Goal: Transaction & Acquisition: Purchase product/service

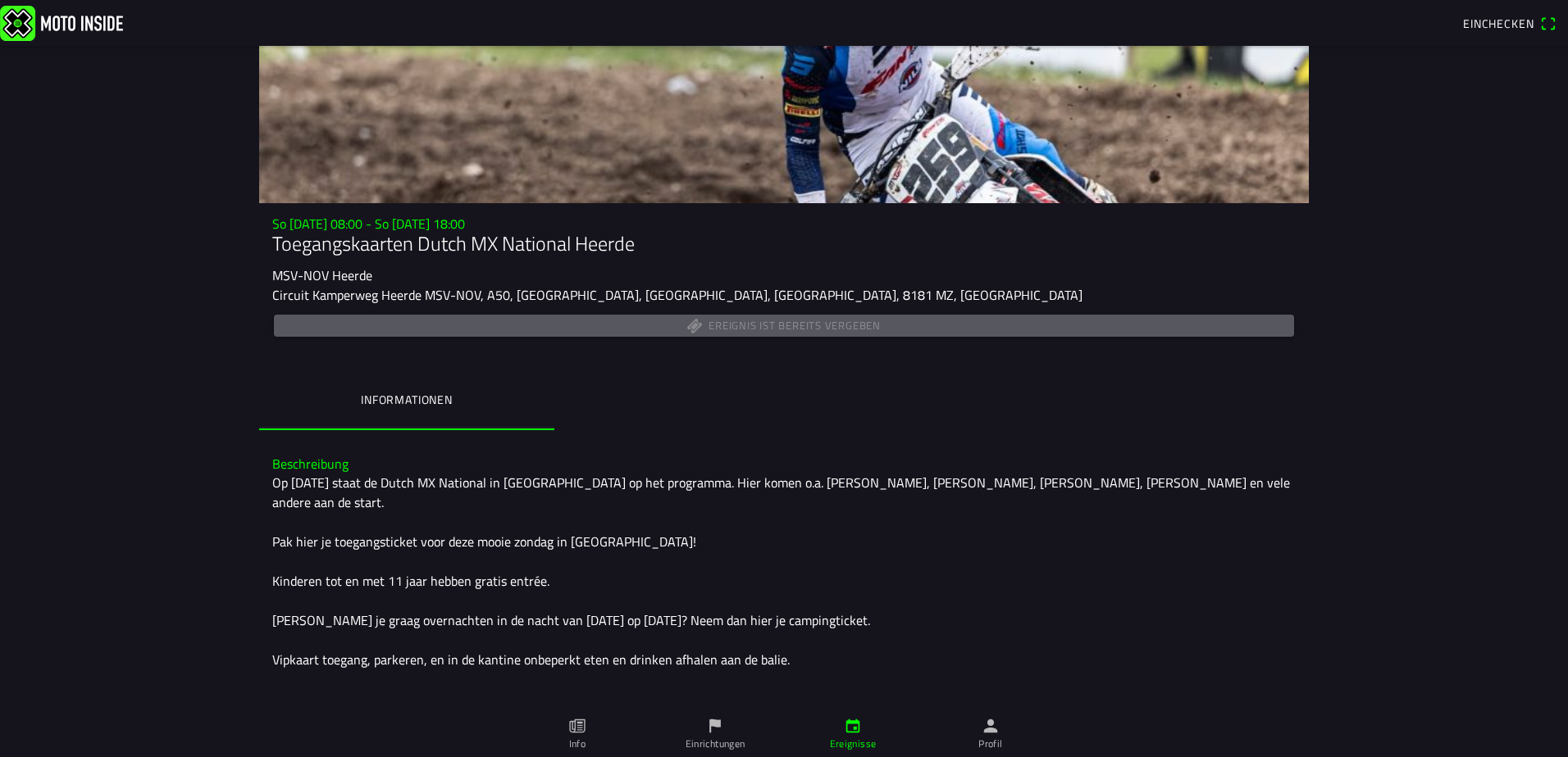
scroll to position [155, 0]
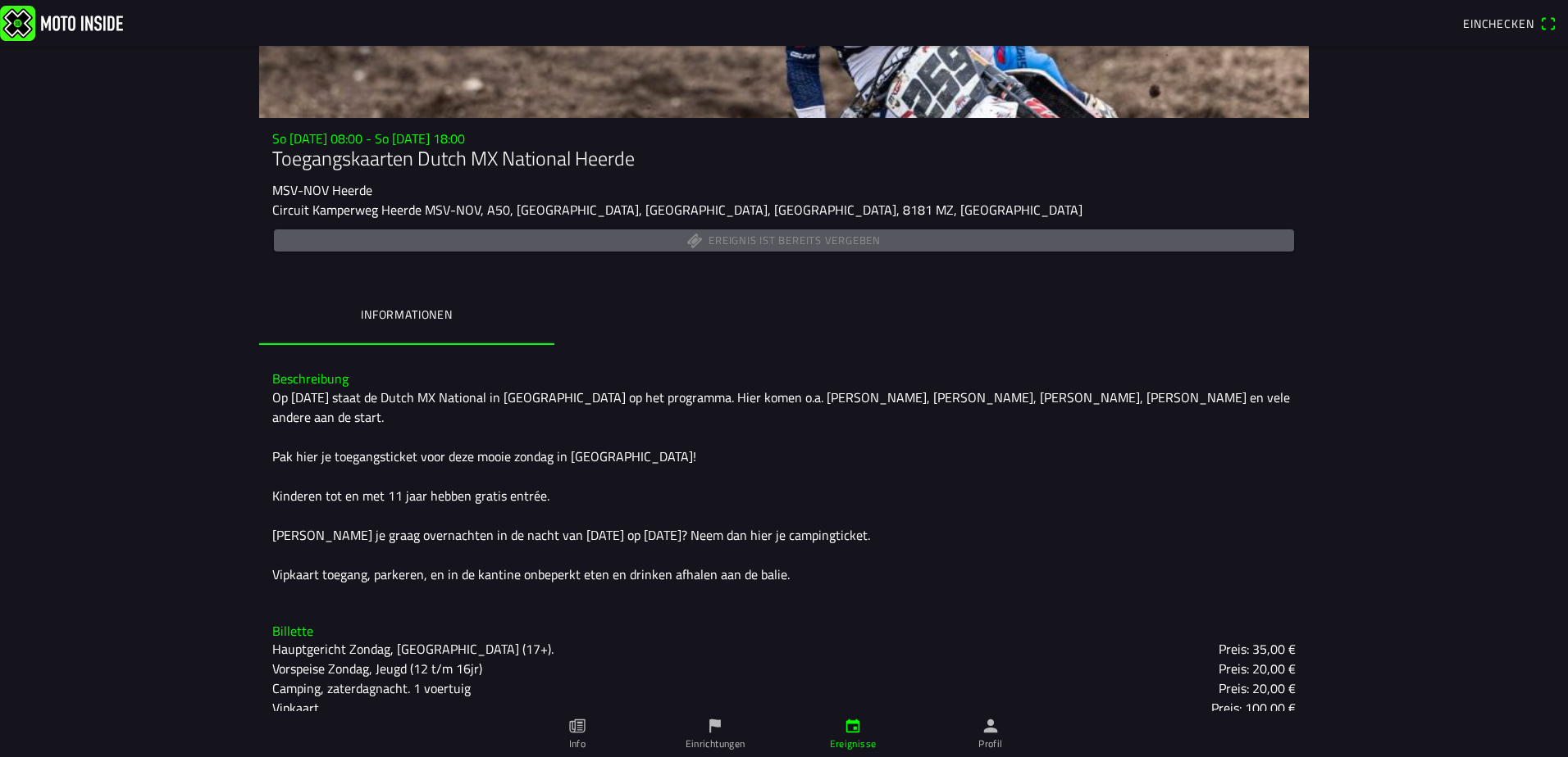
click at [993, 737] on ion-label "Profil" at bounding box center [990, 744] width 24 height 15
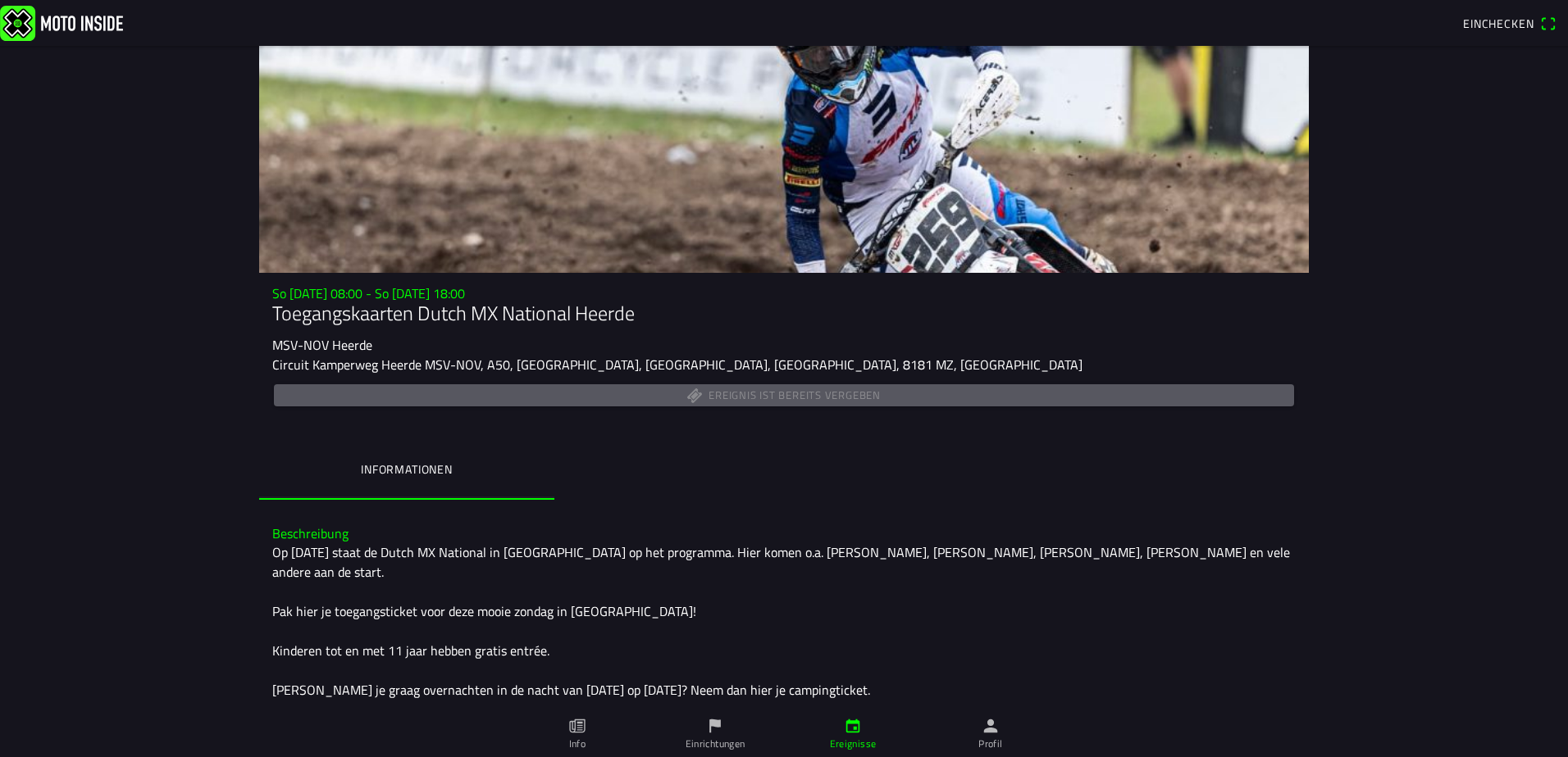
click at [574, 729] on icon "Papier" at bounding box center [577, 726] width 16 height 14
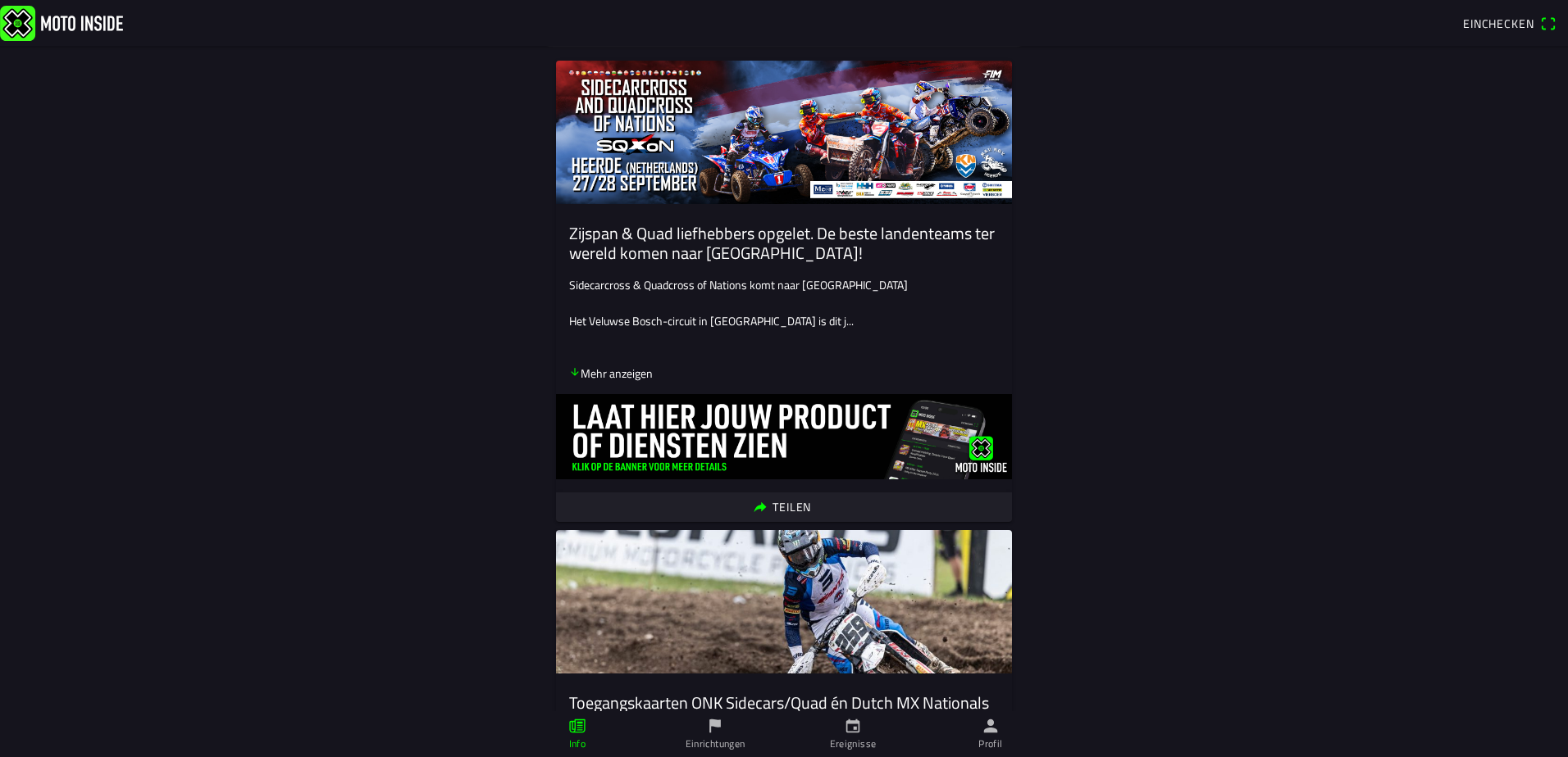
scroll to position [164, 0]
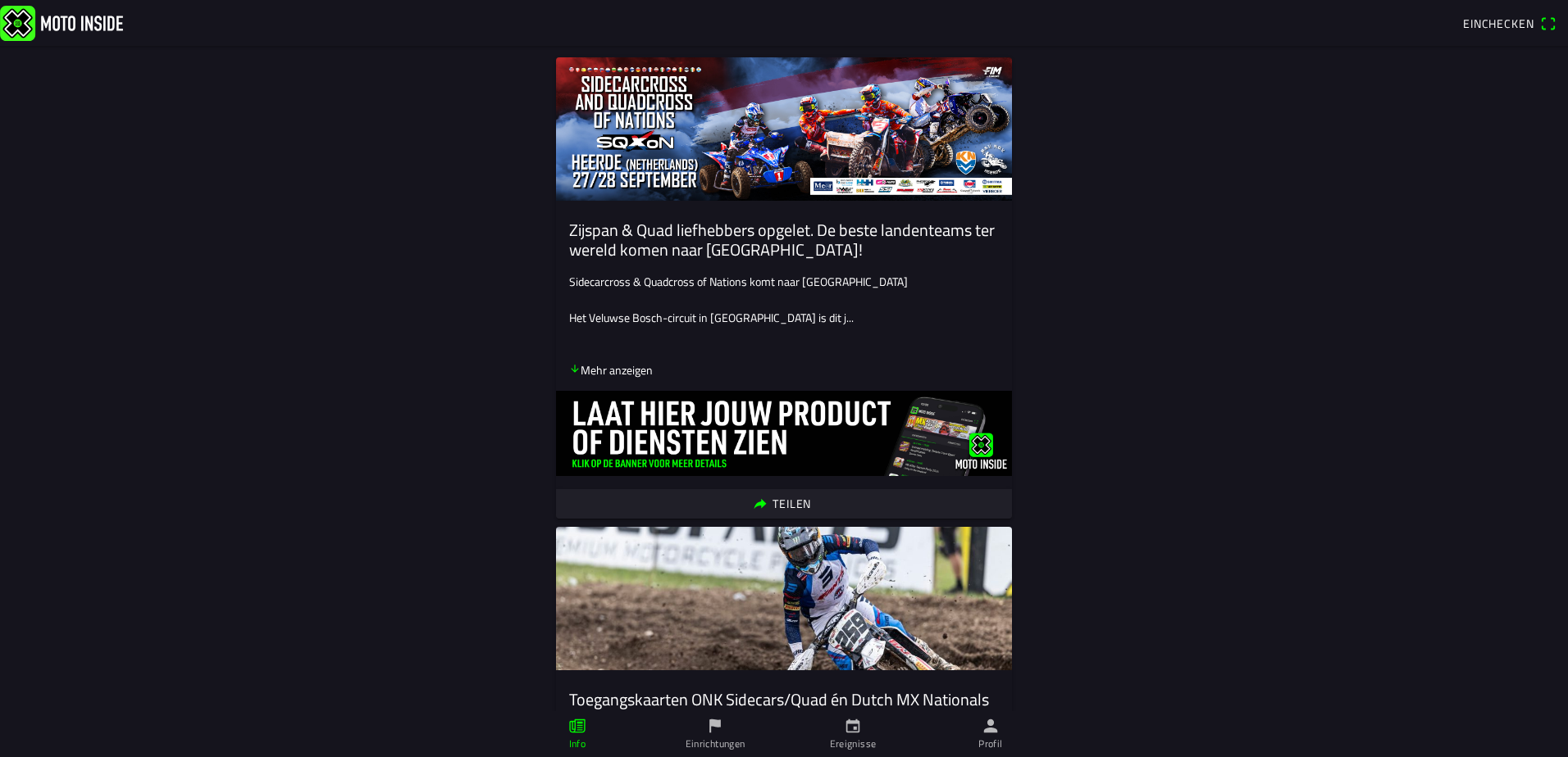
click at [573, 372] on icon "Pfeil nach unten" at bounding box center [575, 369] width 11 height 11
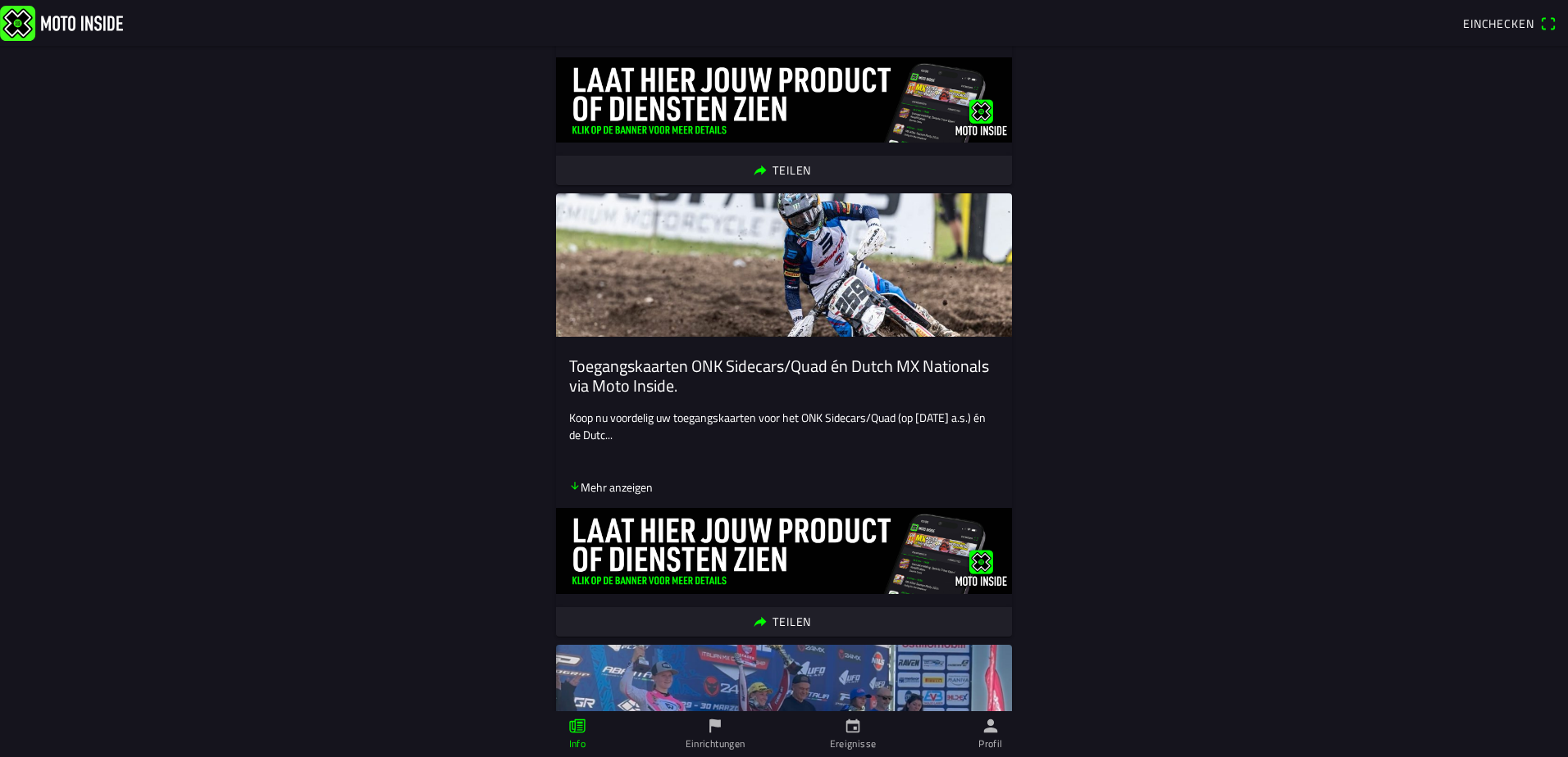
scroll to position [1147, 0]
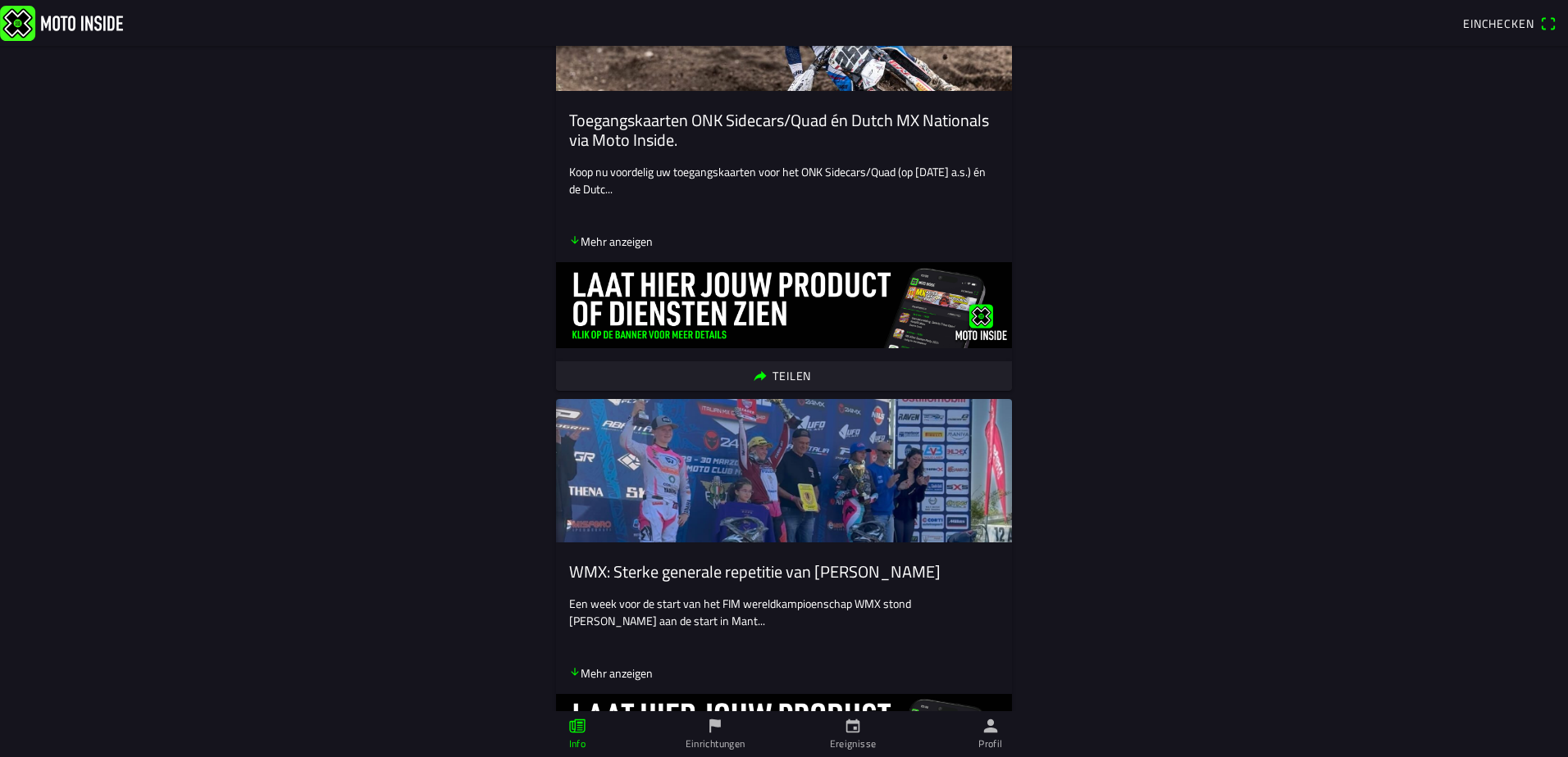
click at [570, 244] on icon "Pfeil nach unten" at bounding box center [574, 240] width 7 height 7
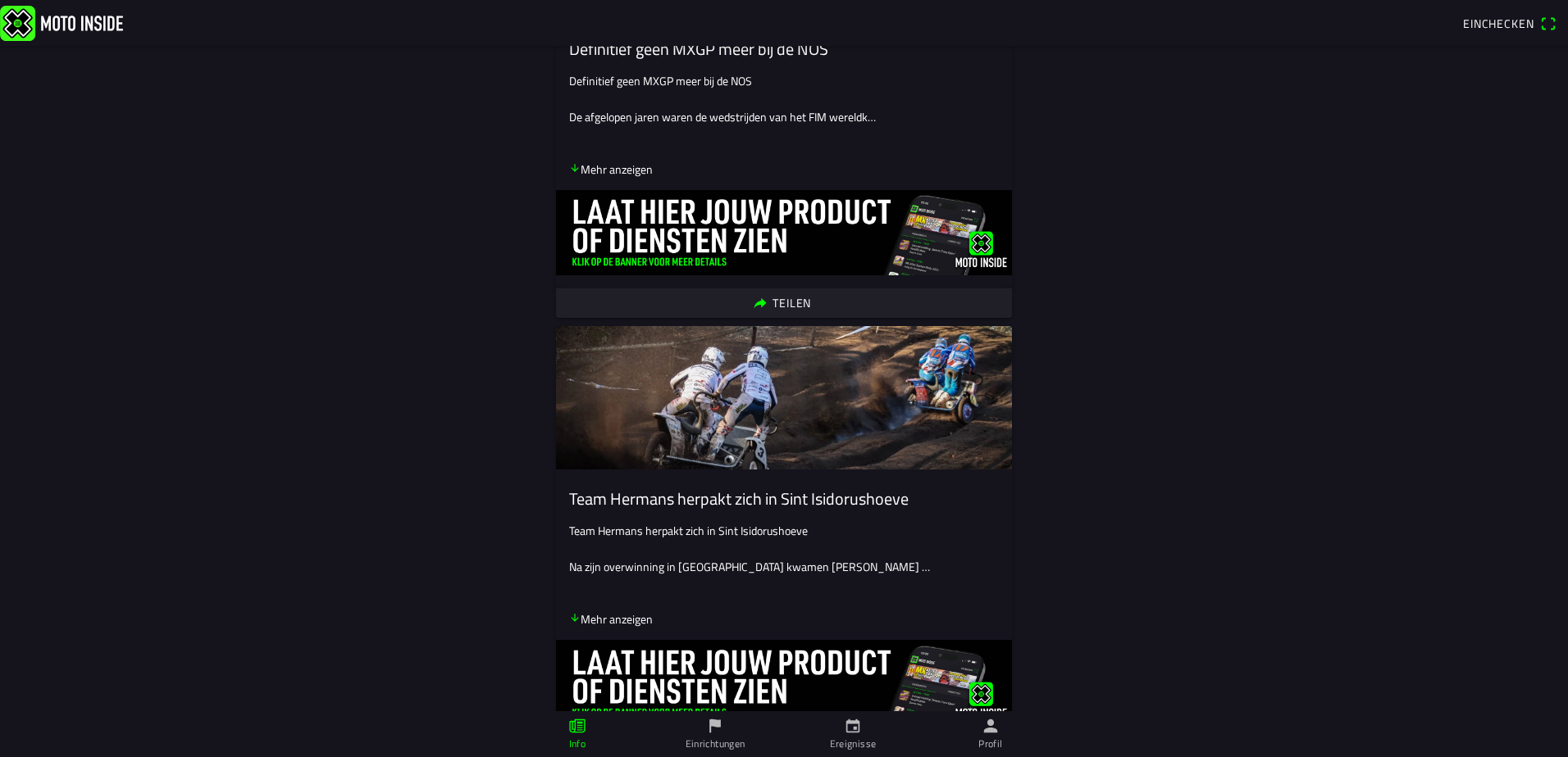
scroll to position [4261, 0]
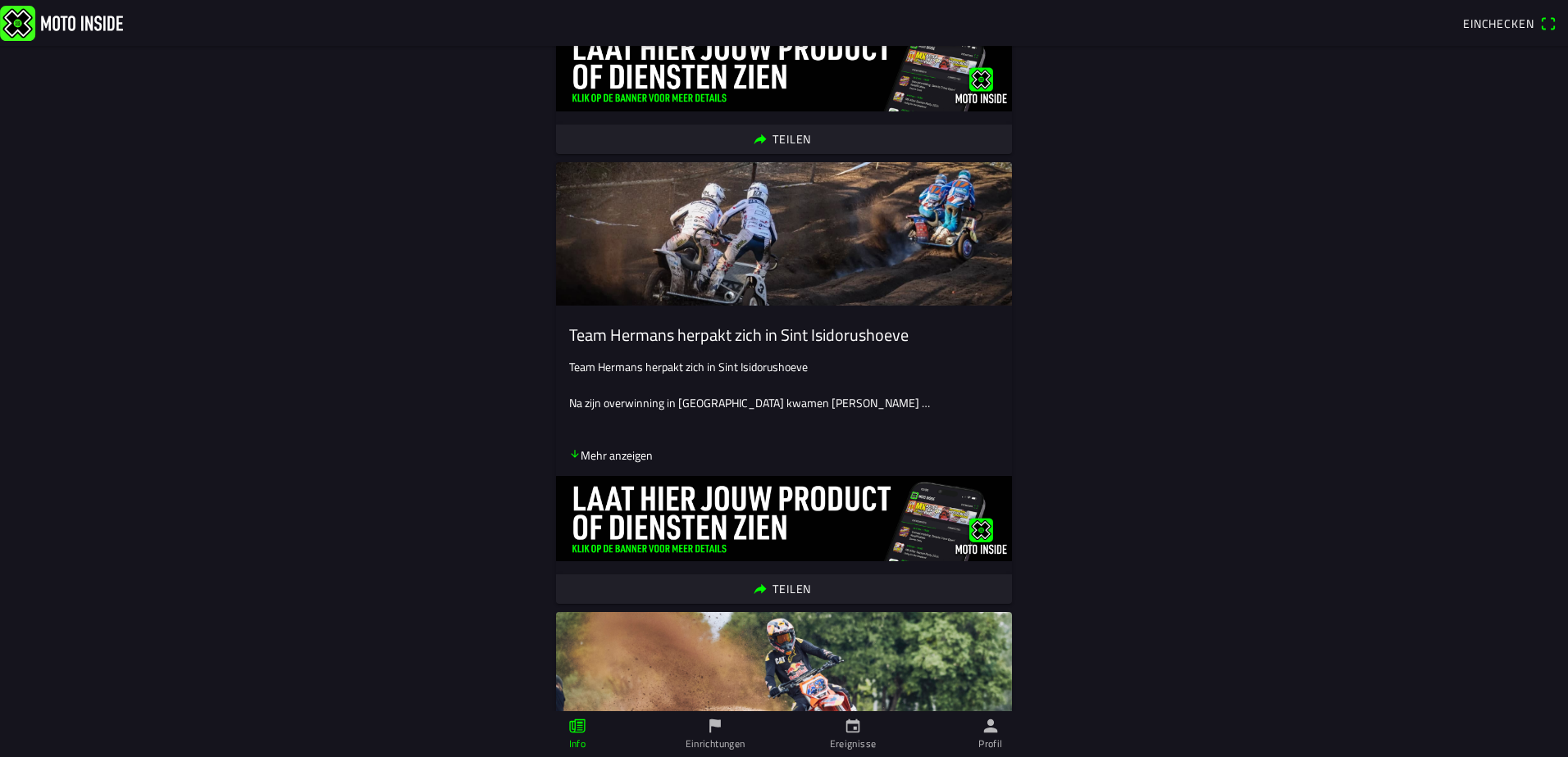
click at [570, 460] on icon "arrow down" at bounding box center [575, 453] width 11 height 11
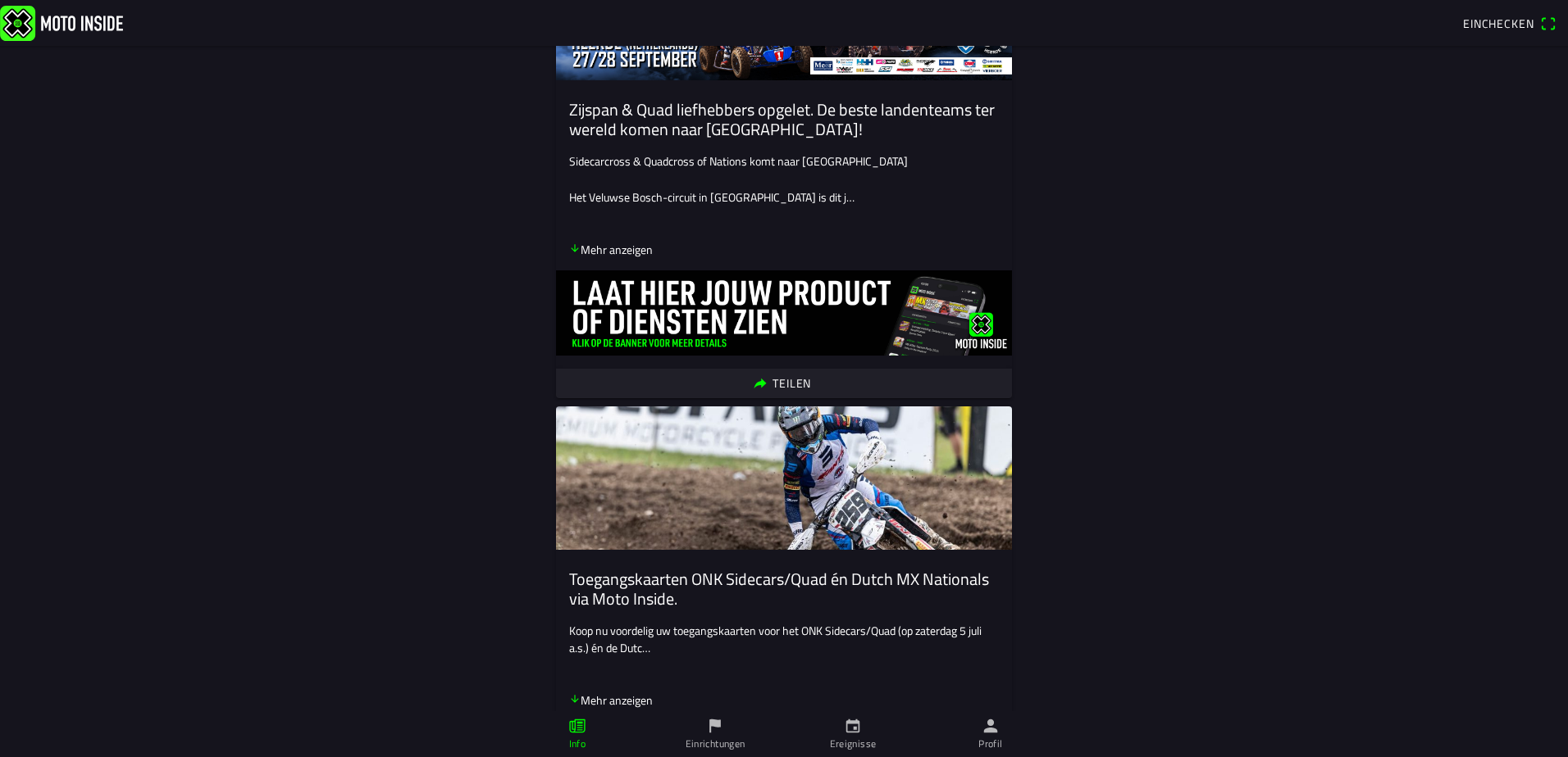
scroll to position [0, 0]
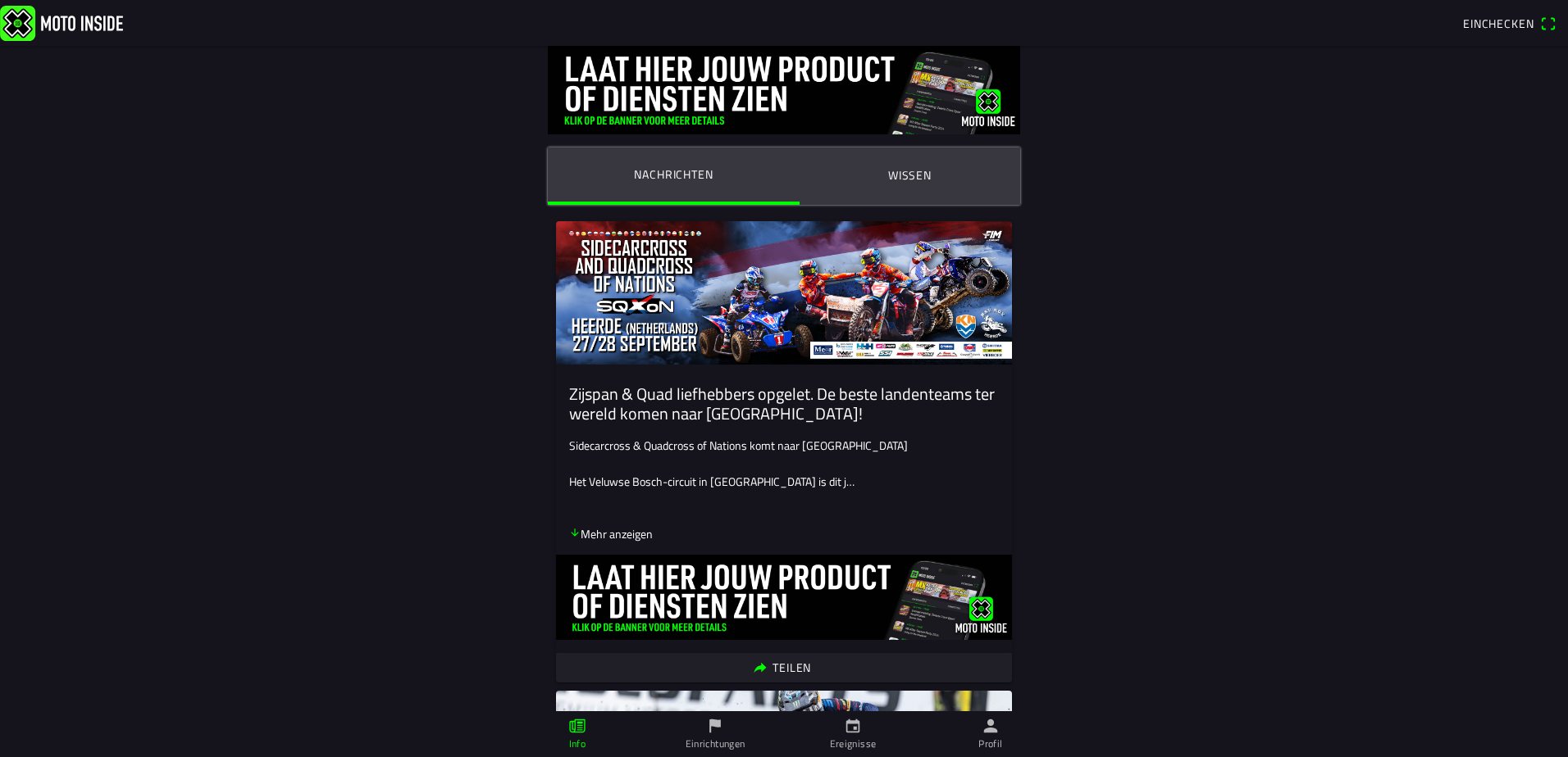
click at [569, 534] on icon "Pfeil nach unten" at bounding box center [575, 533] width 11 height 11
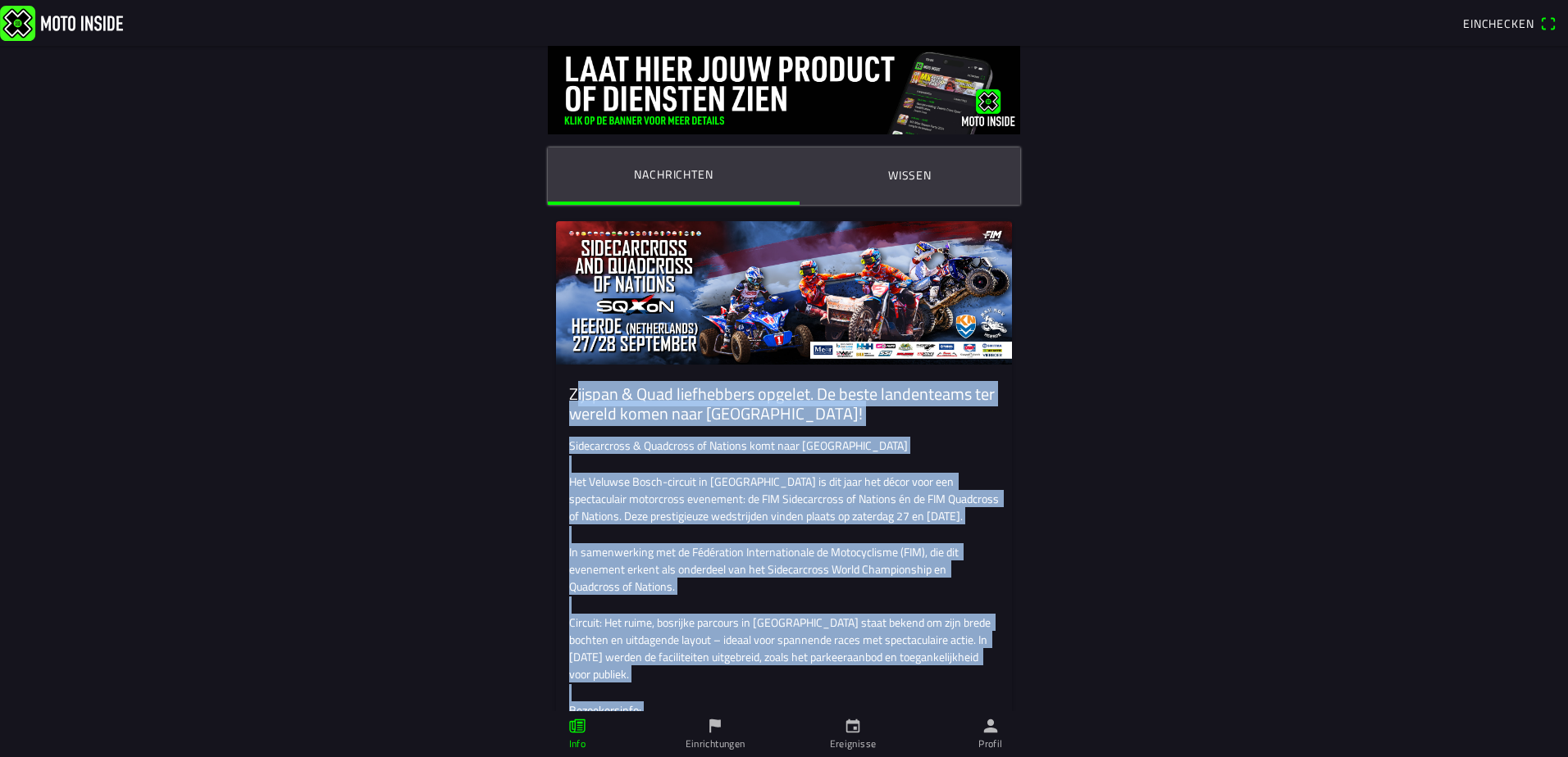
drag, startPoint x: 1057, startPoint y: 529, endPoint x: 509, endPoint y: 399, distance: 563.2
drag, startPoint x: 509, startPoint y: 399, endPoint x: 607, endPoint y: 399, distance: 98.0
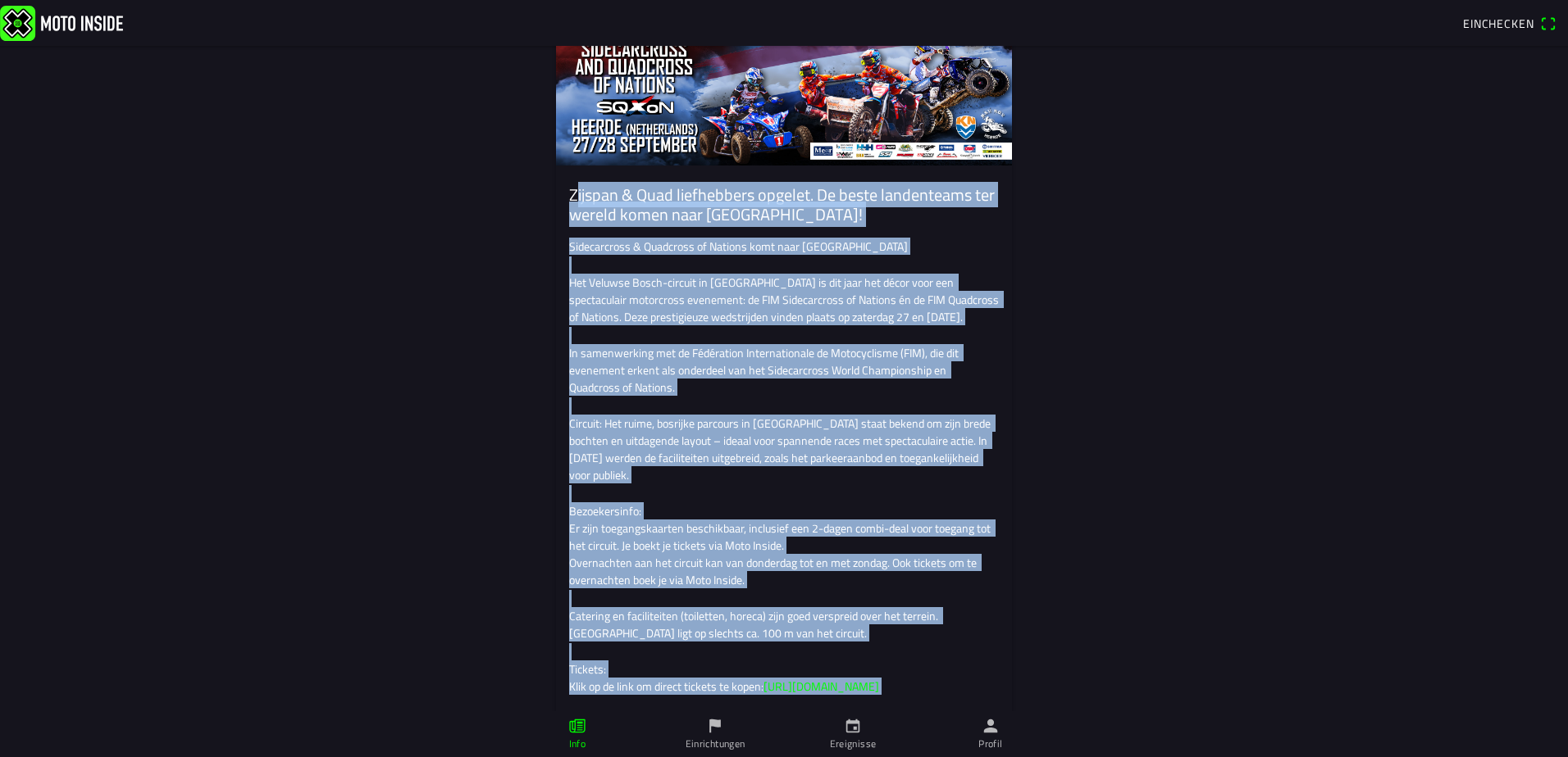
scroll to position [328, 0]
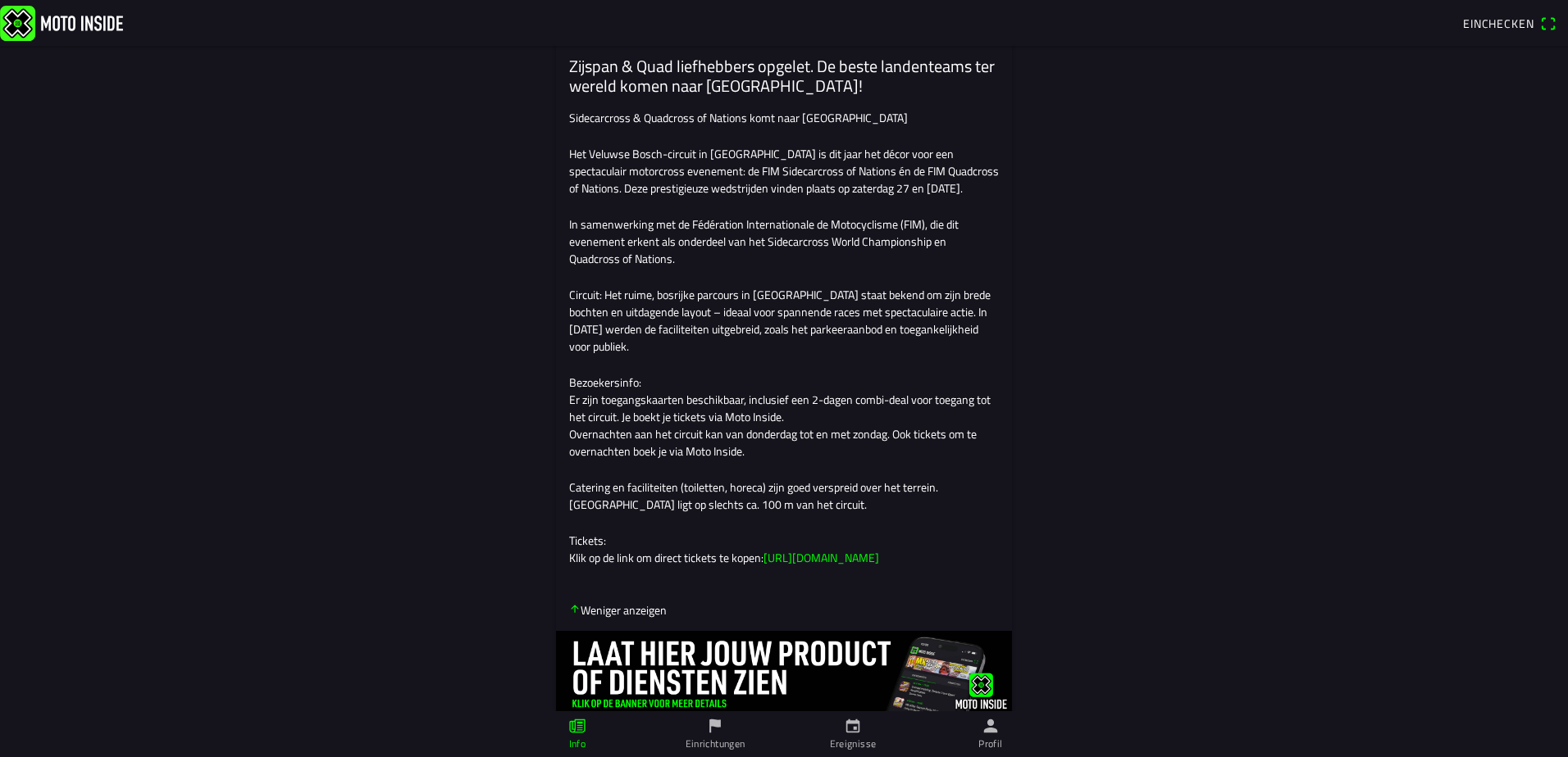
click at [879, 566] on link "https://app.motoinside.app/events/6749" at bounding box center [821, 558] width 116 height 17
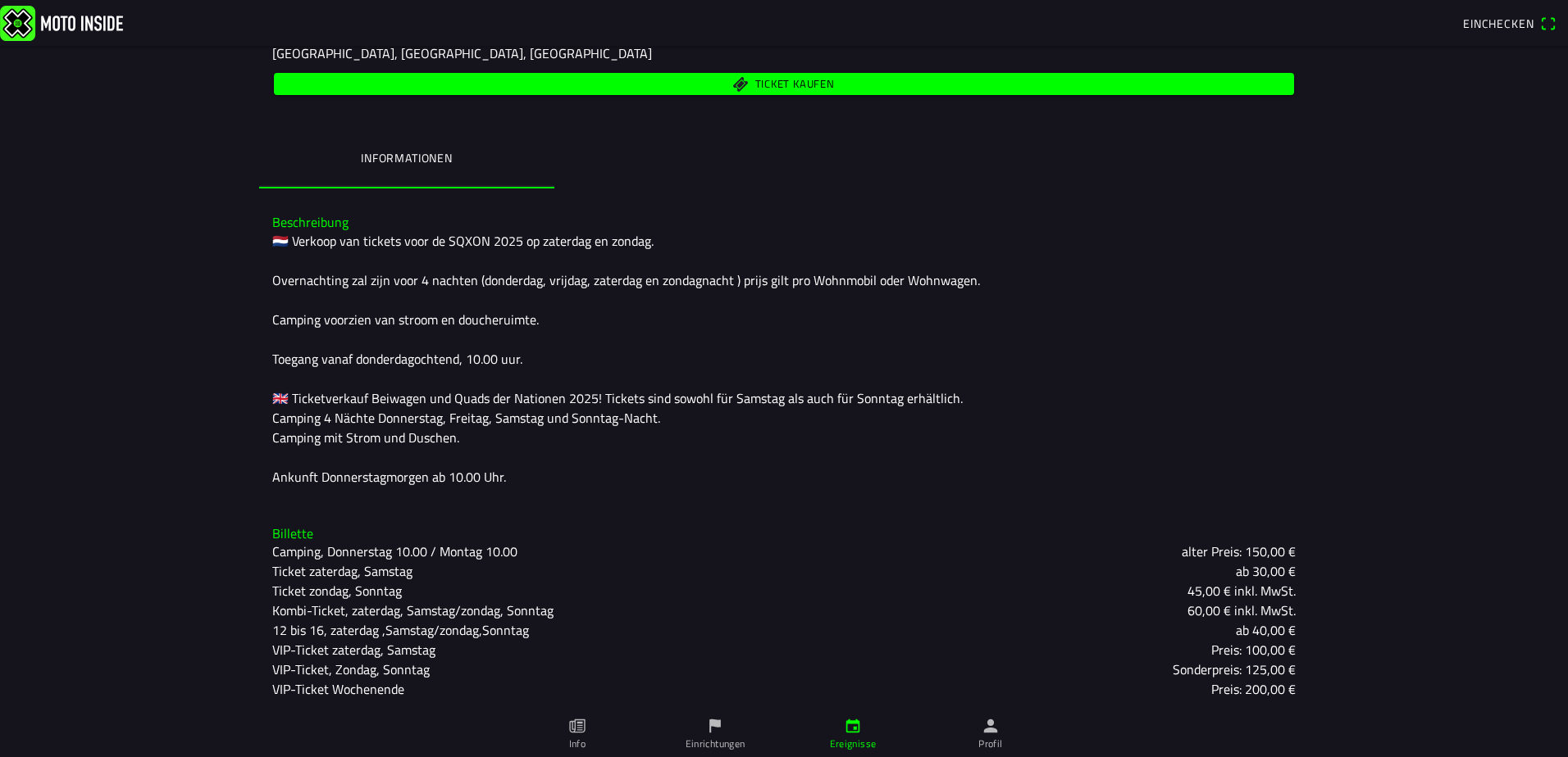
scroll to position [312, 0]
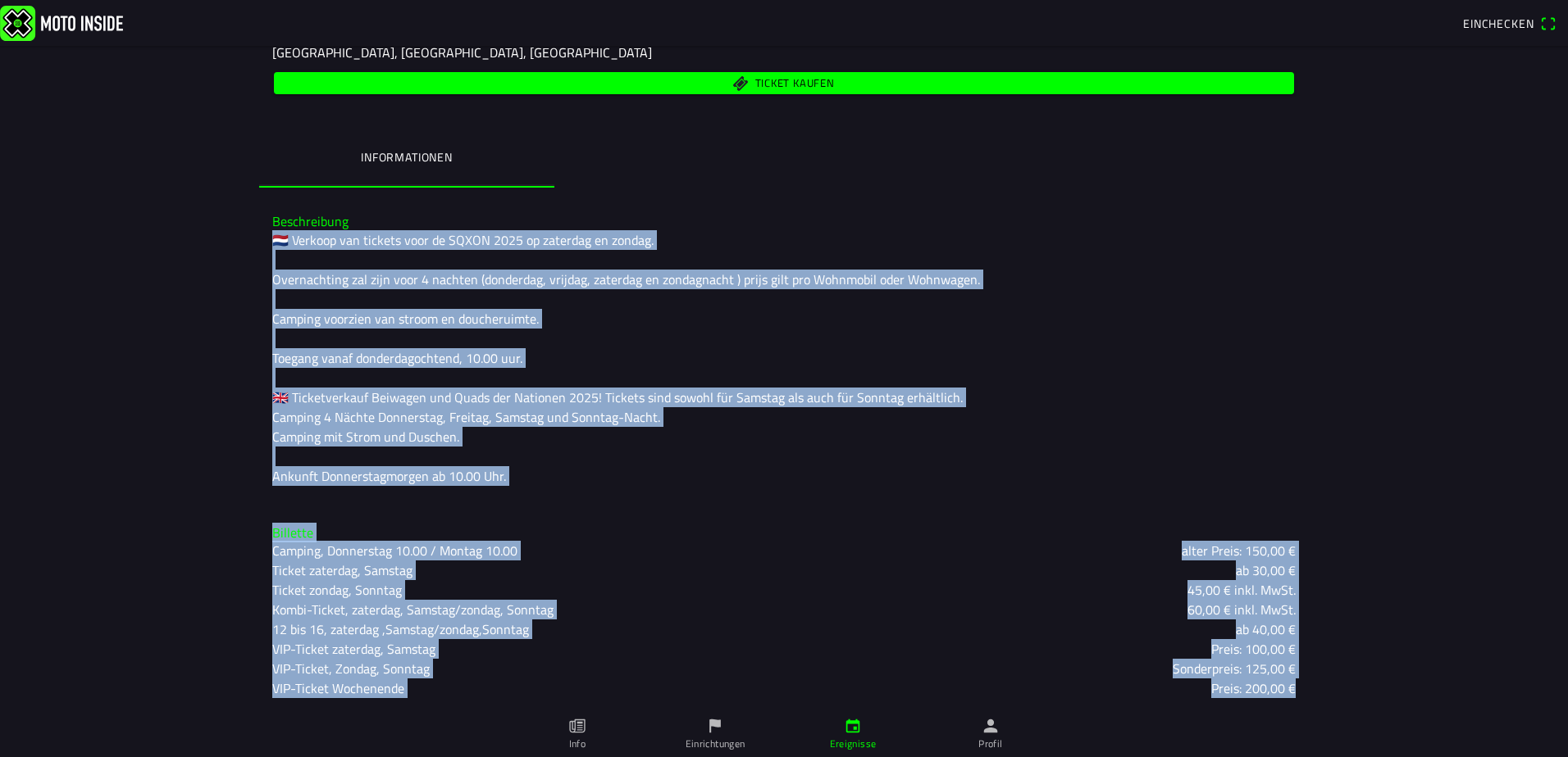
drag, startPoint x: 1397, startPoint y: 685, endPoint x: 181, endPoint y: 231, distance: 1298.0
click at [181, 231] on main "Sa 27 Sep. - 08:00 - So 28 Sep. - 20:00 Beiwagen & Quads der Nationen - 27. & 2…" at bounding box center [784, 401] width 1568 height 711
copy div "🇳🇱 Verkoop van tickets voor de SQXON 2025 op zaterdag en zondag. Overnachting z…"
click at [775, 86] on span "Ticket kaufen" at bounding box center [794, 83] width 79 height 10
click at [280, 112] on ion-backdrop at bounding box center [784, 378] width 1568 height 757
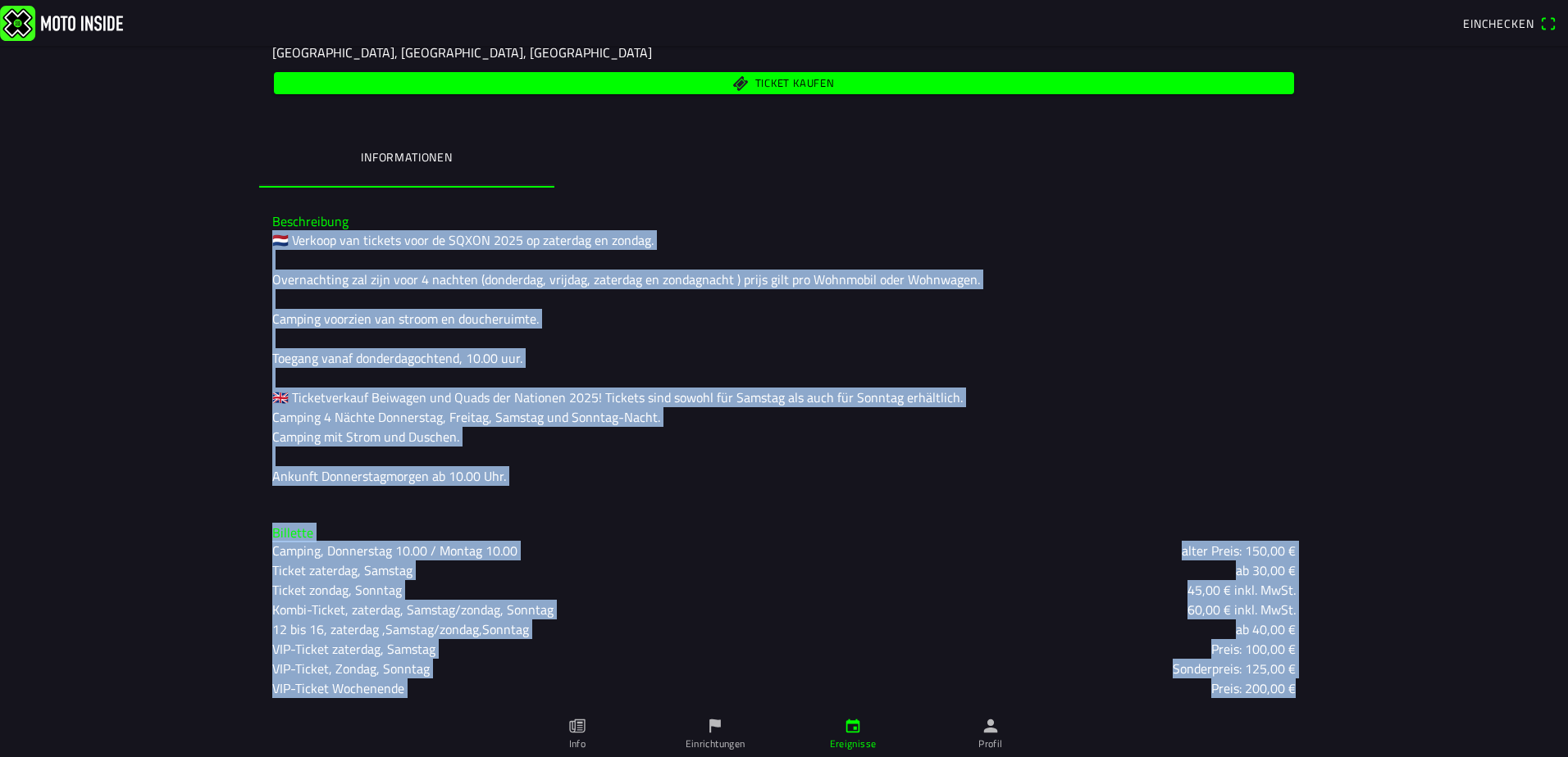
click at [44, 19] on img at bounding box center [61, 22] width 123 height 35
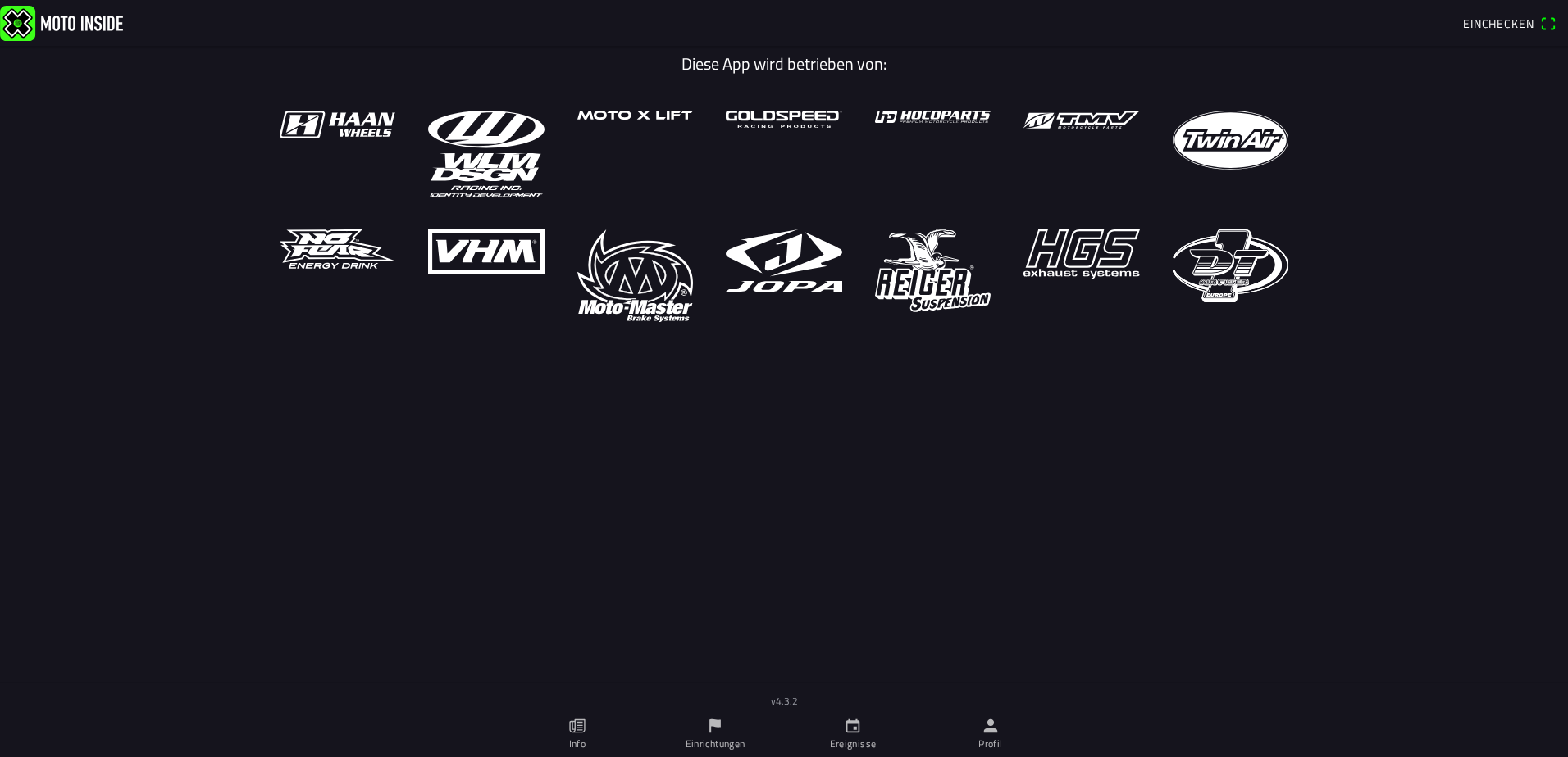
click at [579, 734] on icon "Papier" at bounding box center [577, 725] width 18 height 18
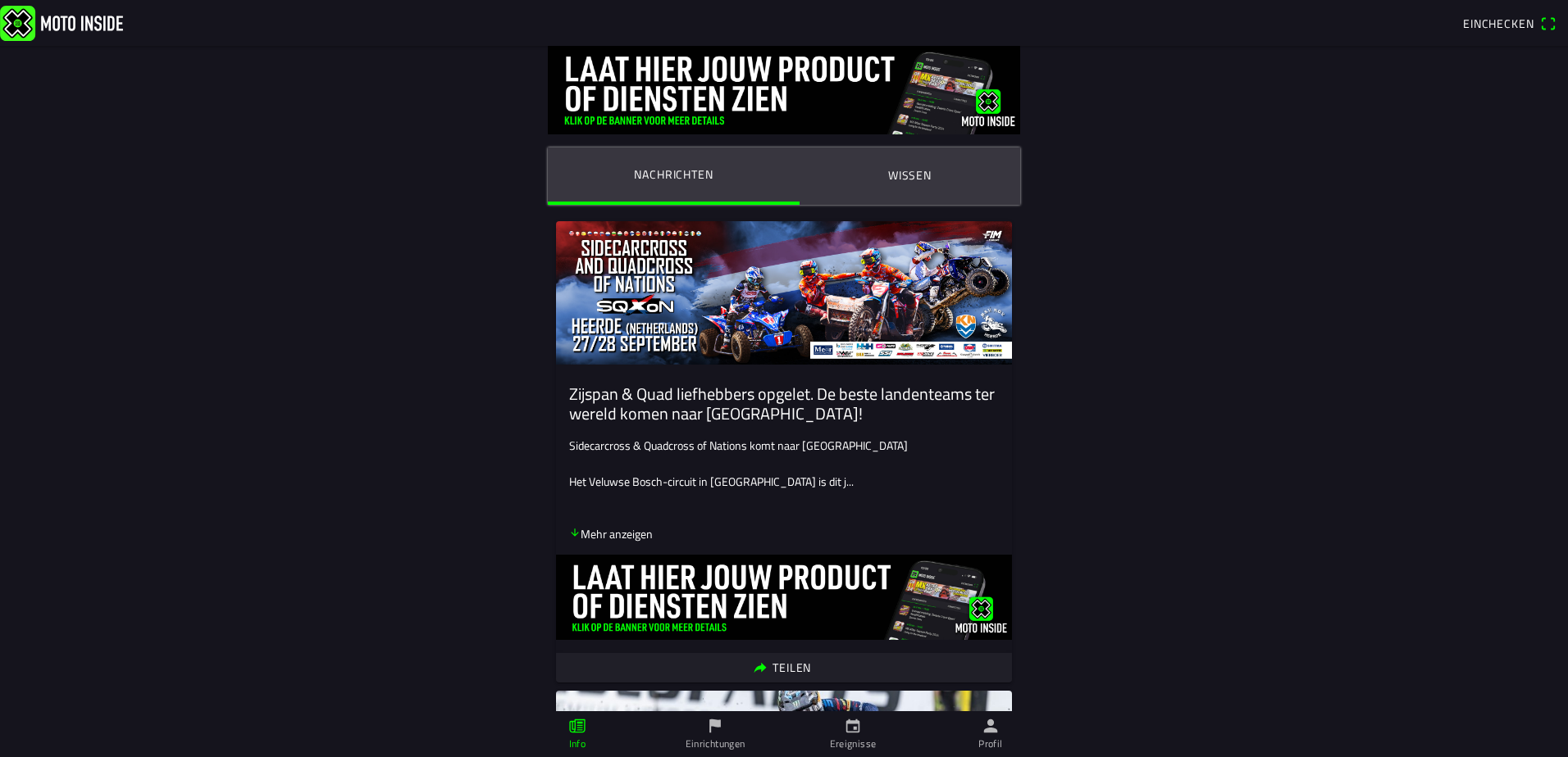
click at [716, 733] on icon "Flagge" at bounding box center [715, 725] width 18 height 18
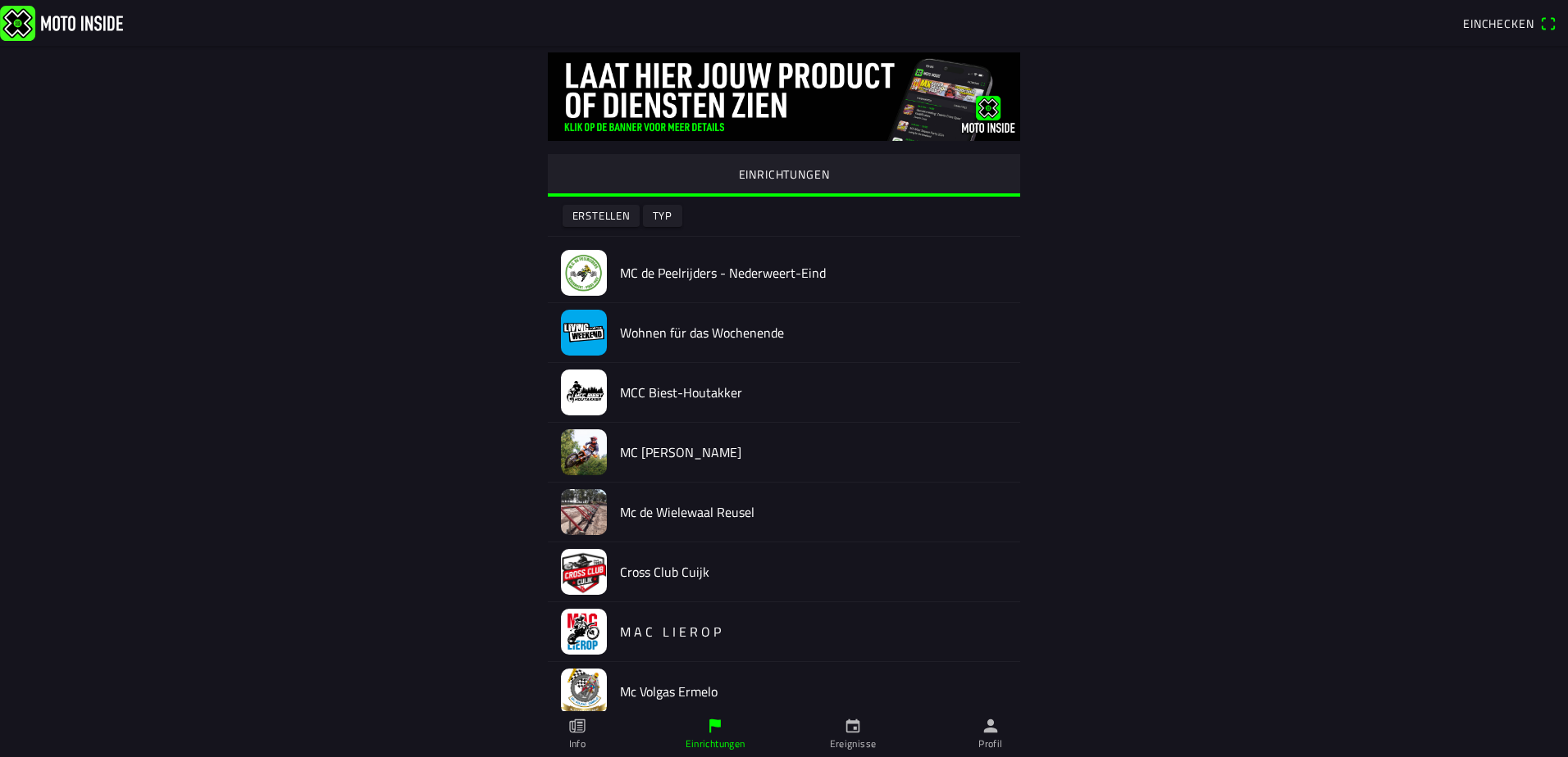
click at [584, 332] on img at bounding box center [583, 332] width 46 height 46
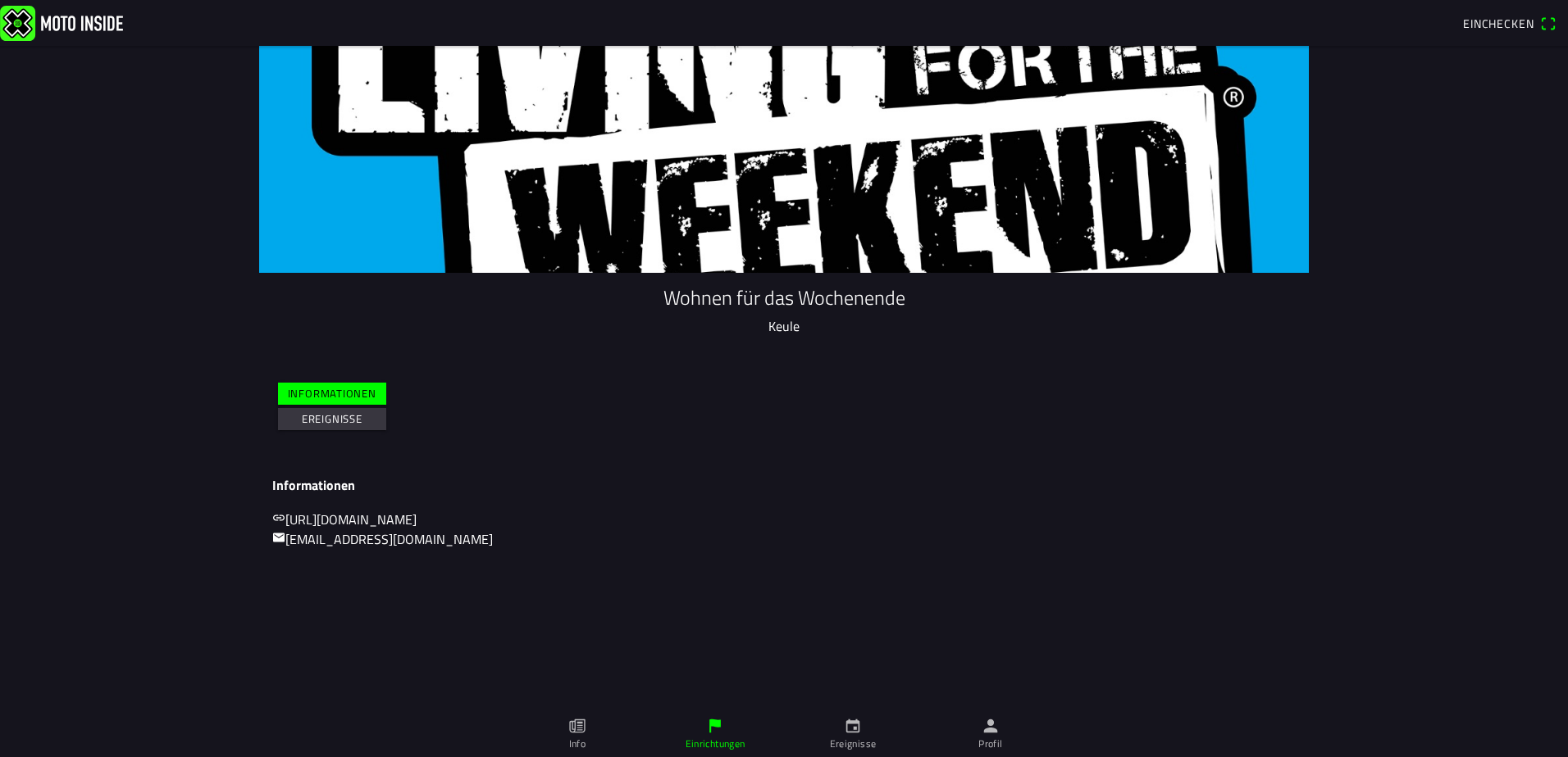
click at [0, 0] on slot "Ereignisse" at bounding box center [0, 0] width 0 height 0
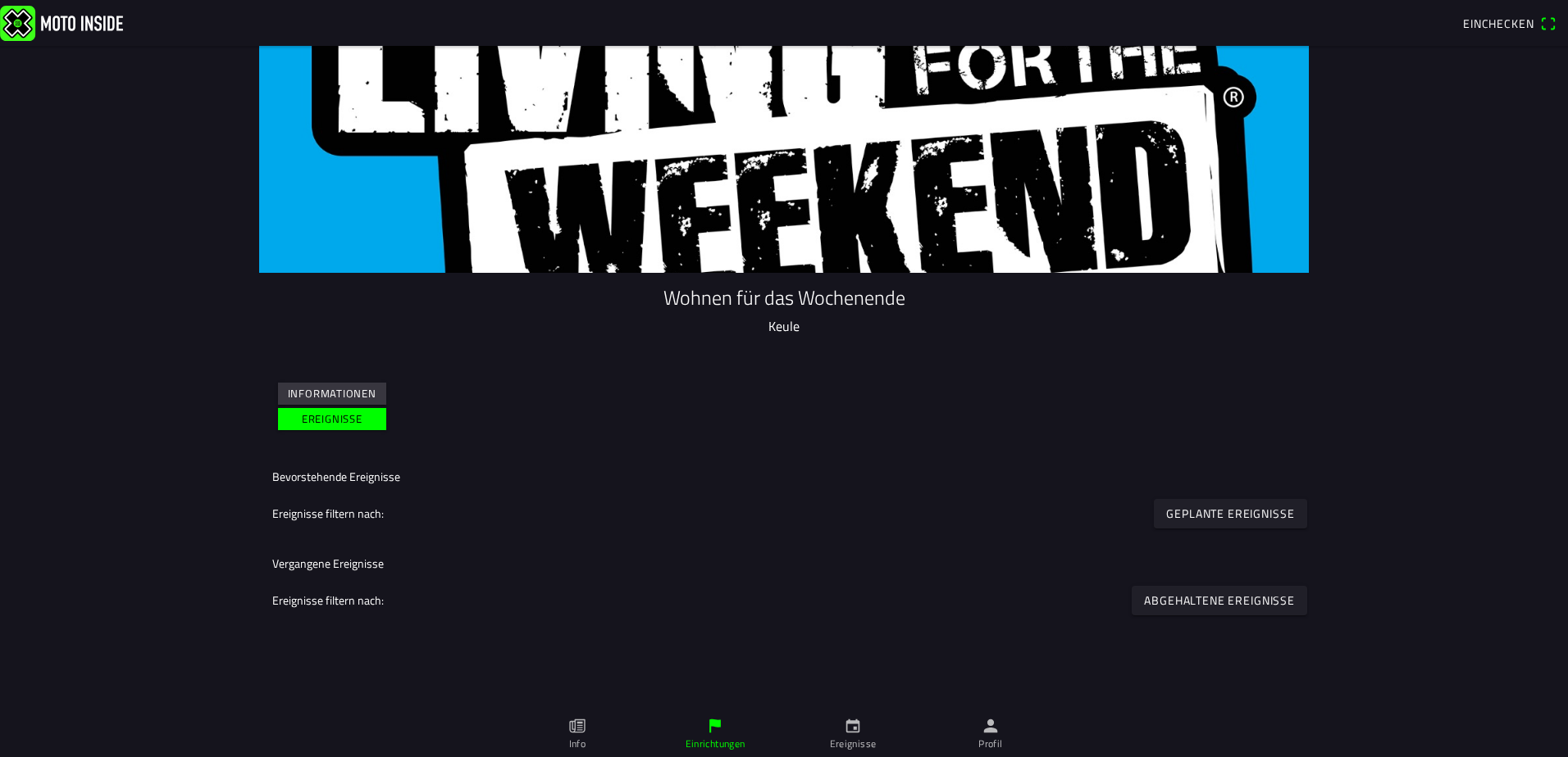
click at [855, 727] on icon "Kalender" at bounding box center [852, 726] width 14 height 14
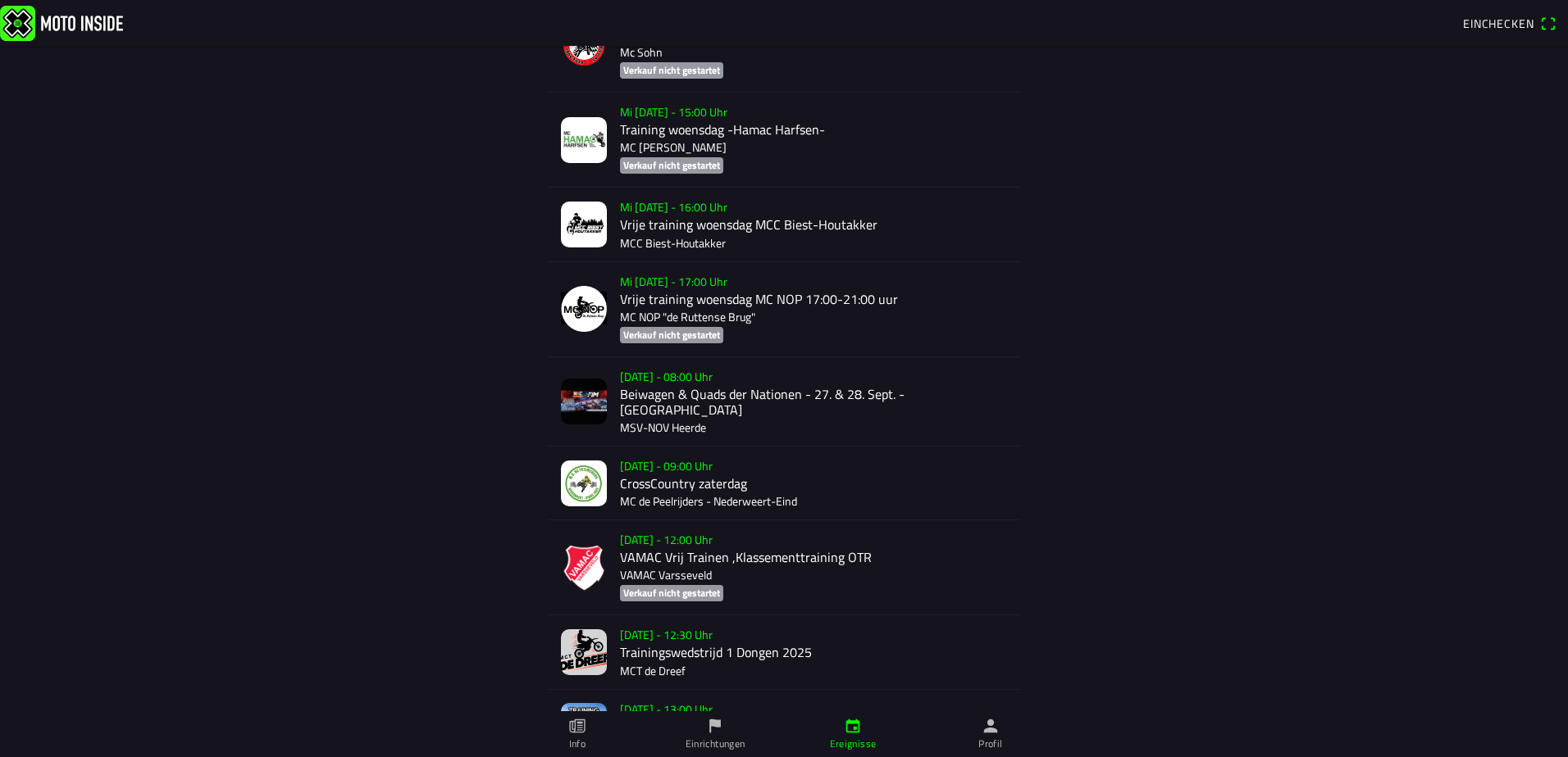
scroll to position [1883, 0]
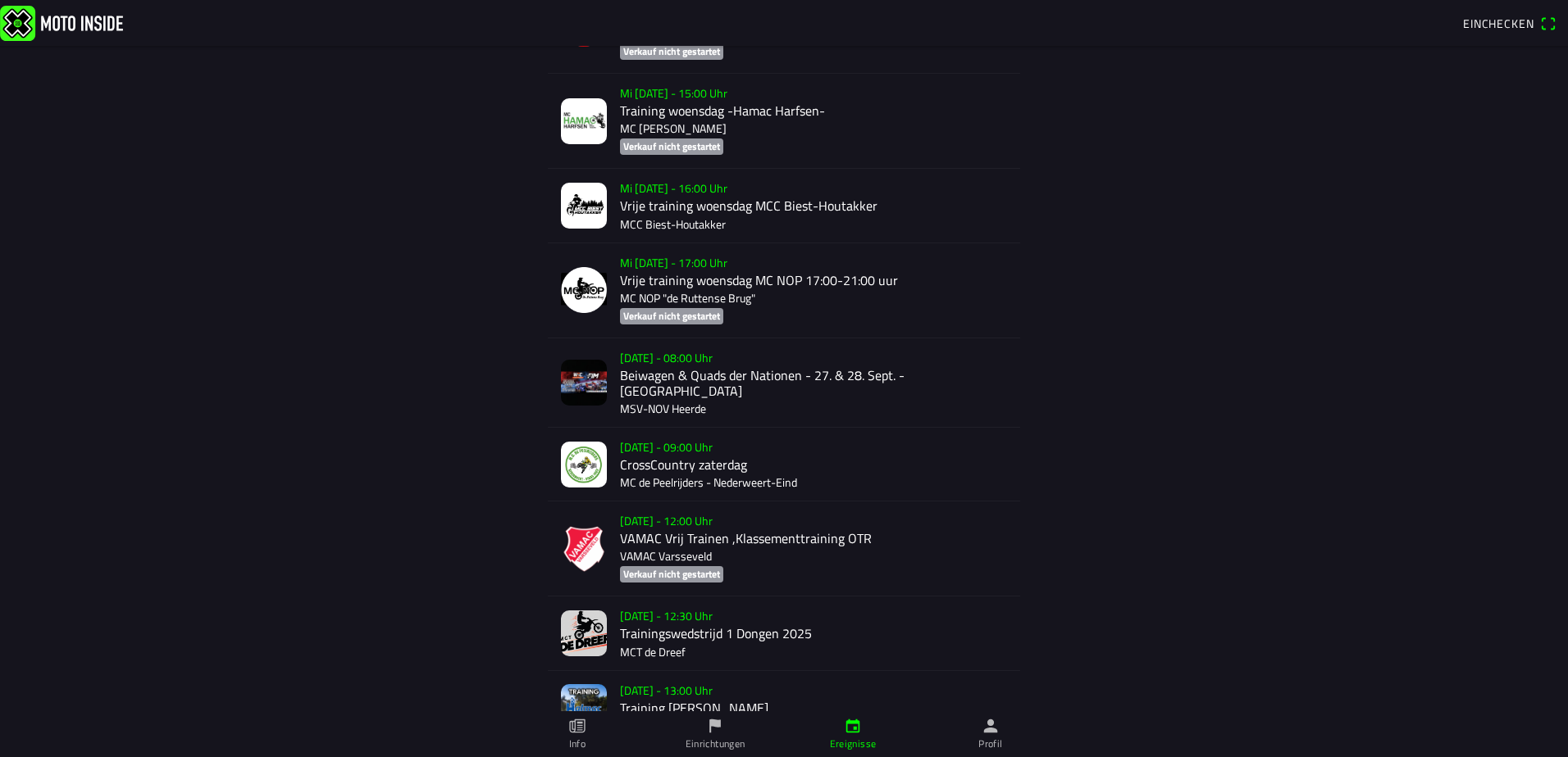
click at [675, 356] on div "Sa 27 Sep. - 08:00 Uhr Beiwagen & Quads der Nationen - 27. & 28. Sept. - Heerde…" at bounding box center [812, 382] width 387 height 88
